Goal: Transaction & Acquisition: Purchase product/service

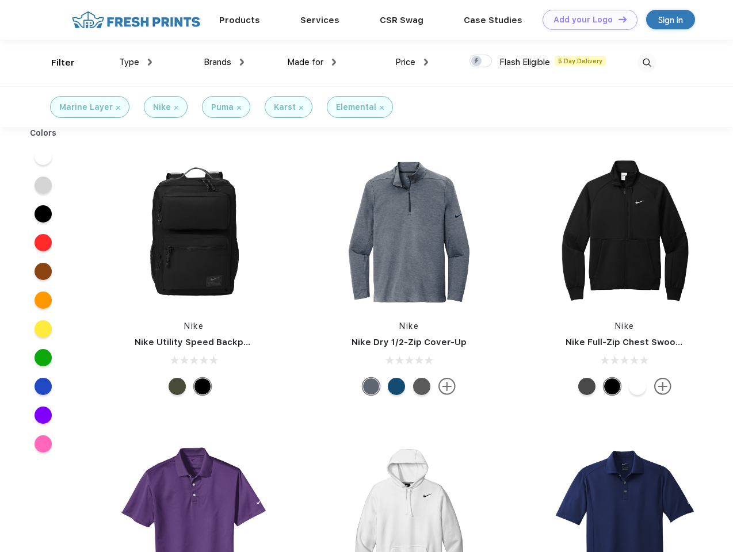
scroll to position [1, 0]
click at [586, 20] on link "Add your Logo Design Tool" at bounding box center [590, 20] width 95 height 20
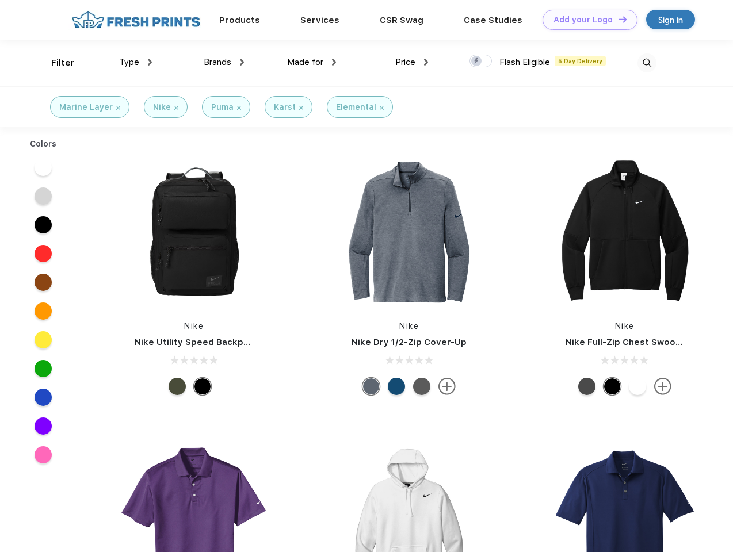
click at [0, 0] on div "Design Tool" at bounding box center [0, 0] width 0 height 0
click at [617, 19] on link "Add your Logo Design Tool" at bounding box center [590, 20] width 95 height 20
click at [55, 63] on div "Filter" at bounding box center [63, 62] width 24 height 13
click at [136, 62] on span "Type" at bounding box center [129, 62] width 20 height 10
click at [224, 62] on span "Brands" at bounding box center [218, 62] width 28 height 10
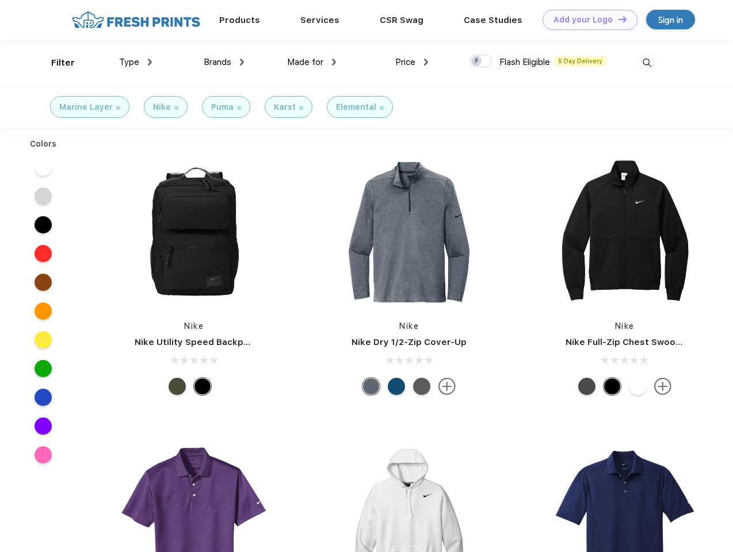
click at [312, 62] on span "Made for" at bounding box center [305, 62] width 36 height 10
click at [412, 62] on span "Price" at bounding box center [405, 62] width 20 height 10
click at [481, 62] on div at bounding box center [480, 61] width 22 height 13
click at [477, 62] on input "checkbox" at bounding box center [472, 57] width 7 height 7
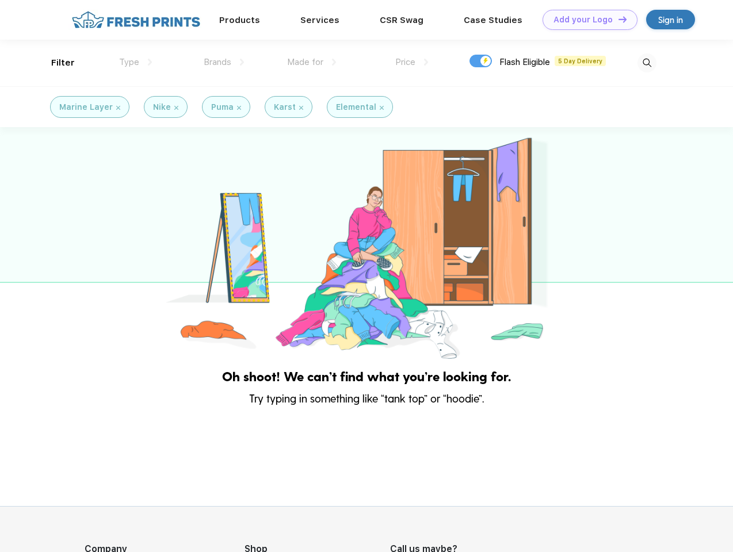
click at [647, 63] on img at bounding box center [646, 63] width 19 height 19
